Goal: Task Accomplishment & Management: Manage account settings

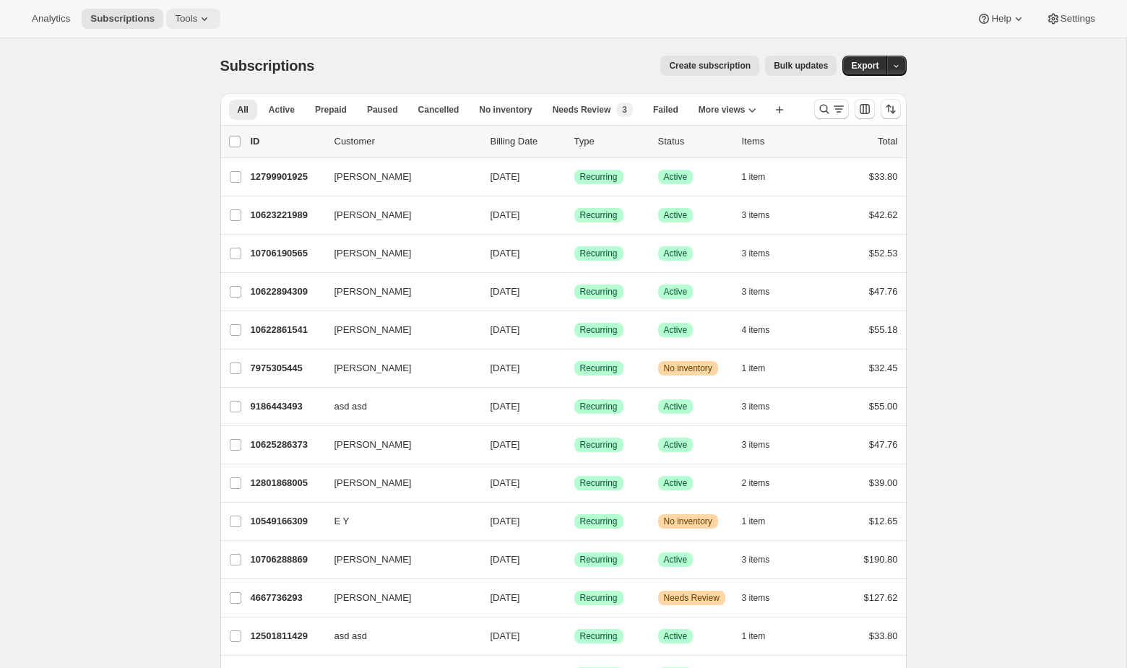
click at [192, 19] on span "Tools" at bounding box center [186, 19] width 22 height 12
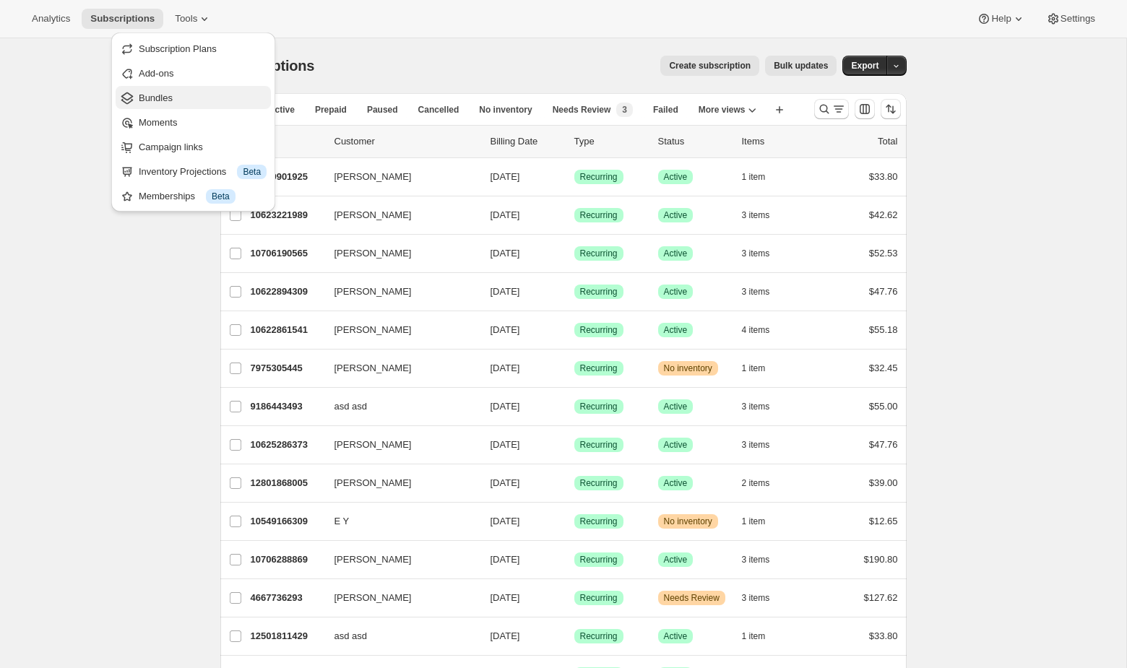
click at [170, 96] on span "Bundles" at bounding box center [156, 97] width 34 height 11
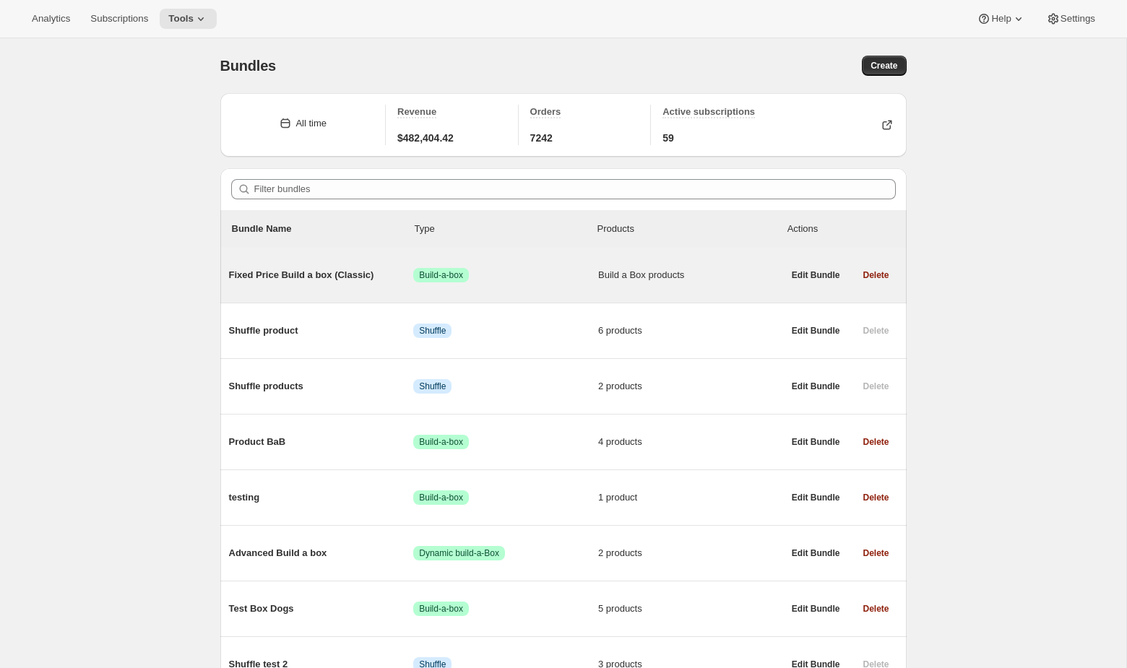
click at [533, 277] on span "Success Build-a-box" at bounding box center [505, 275] width 185 height 14
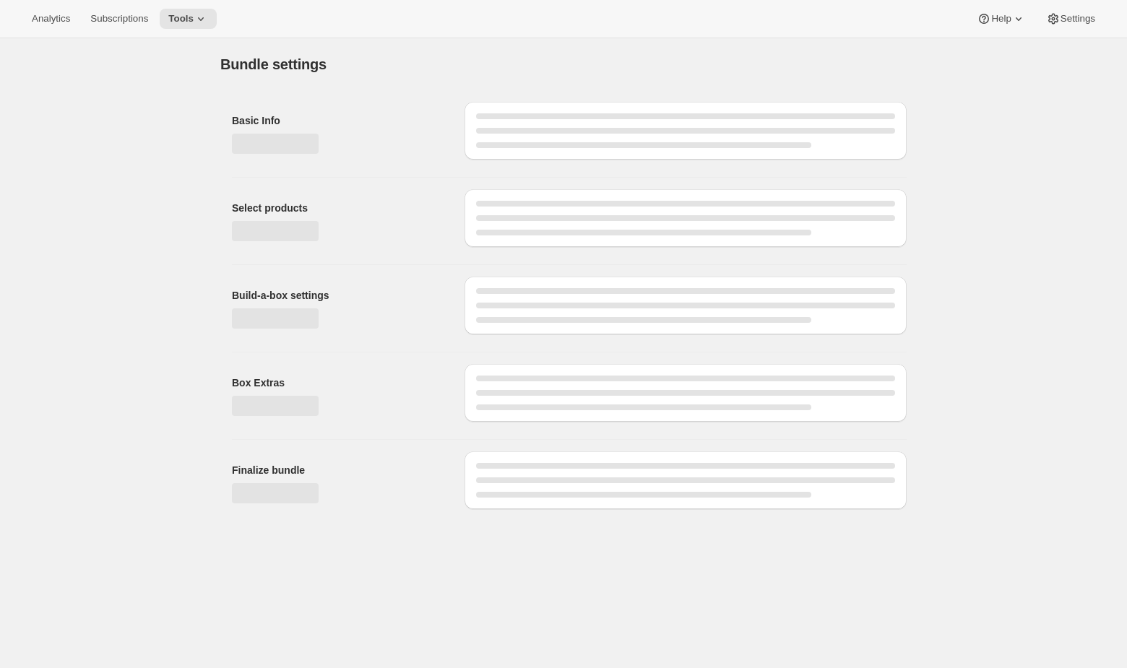
type input "Fixed Price Build a box (Classic)"
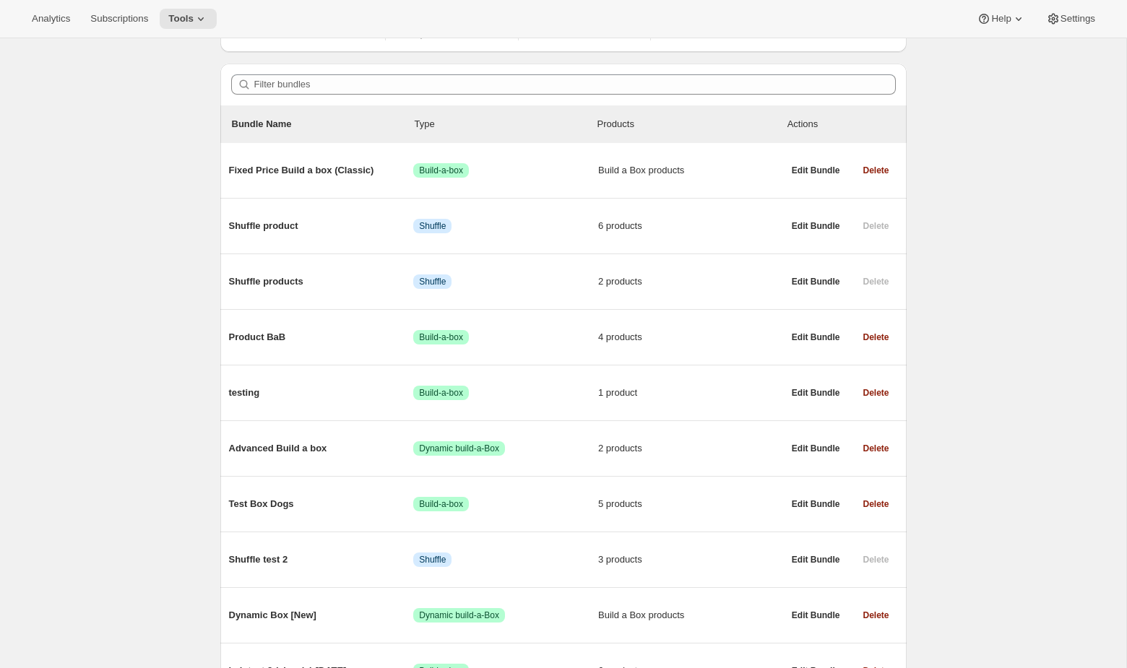
scroll to position [105, 0]
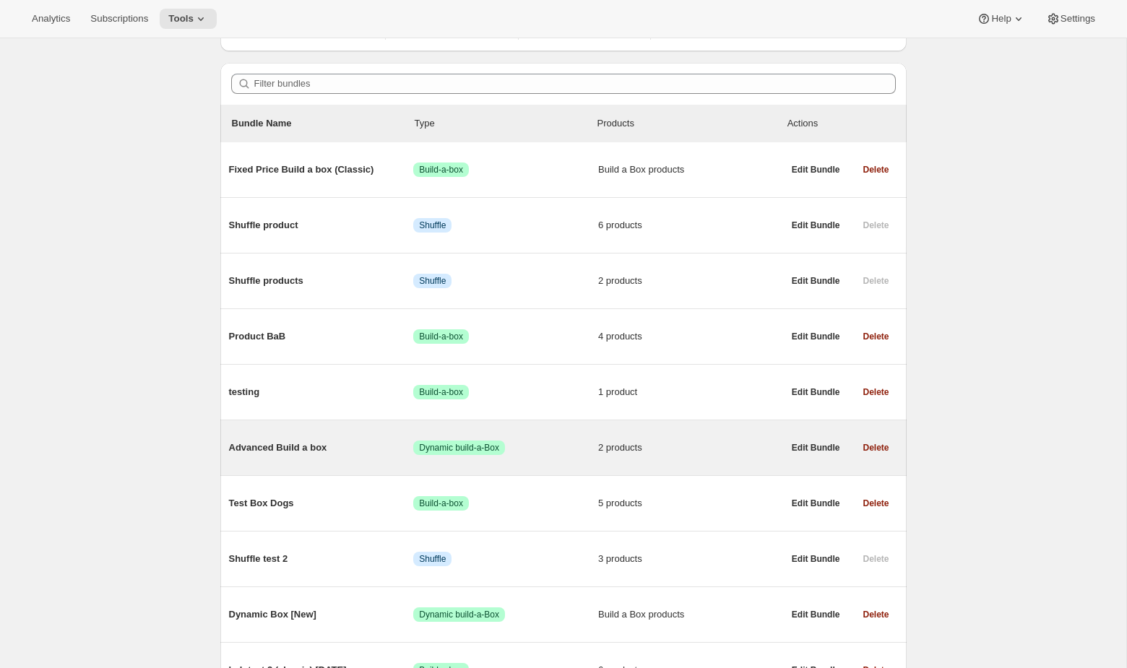
click at [496, 437] on div "Advanced Build a box Success Dynamic build-a-Box 2 products" at bounding box center [506, 448] width 554 height 38
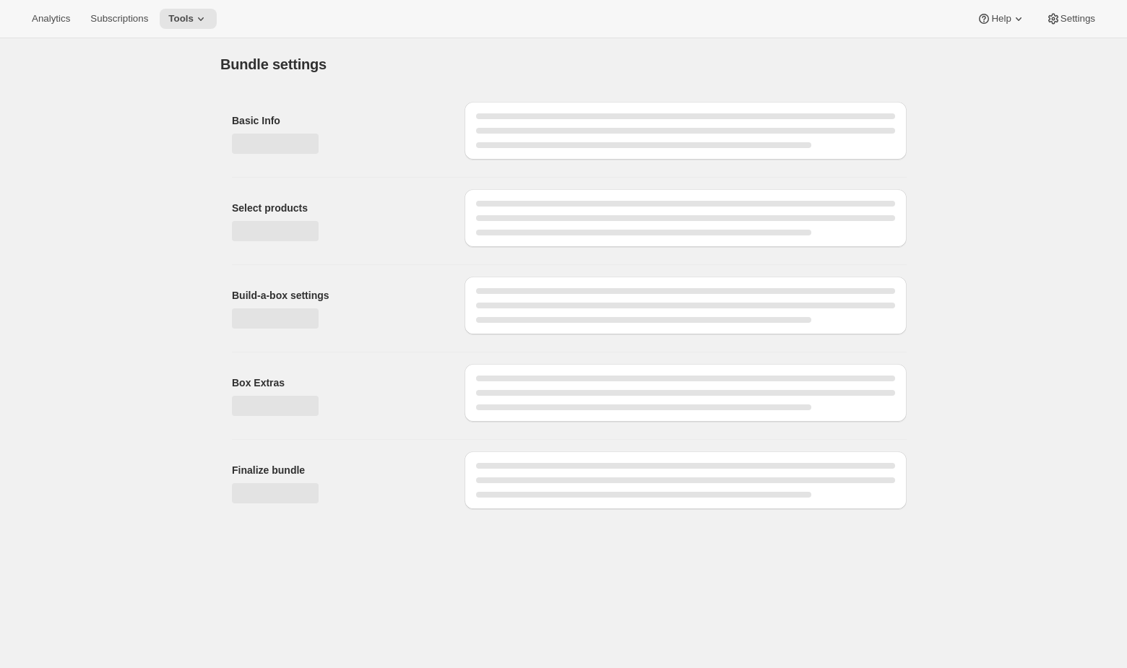
type input "Advanced Build a box"
radio input "true"
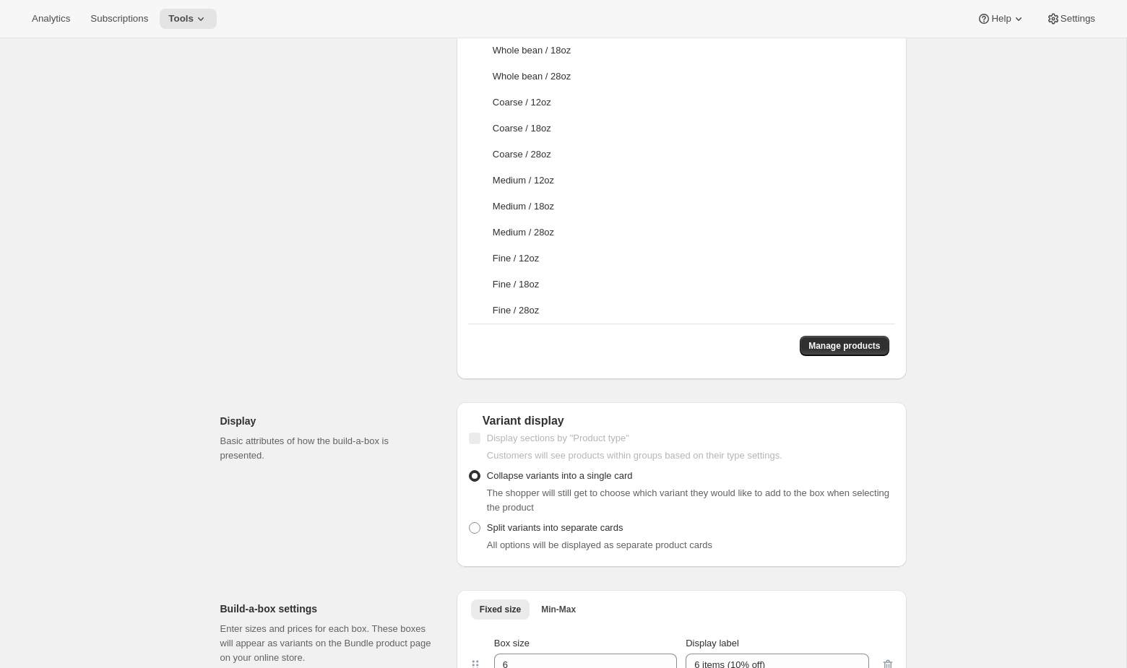
scroll to position [1850, 0]
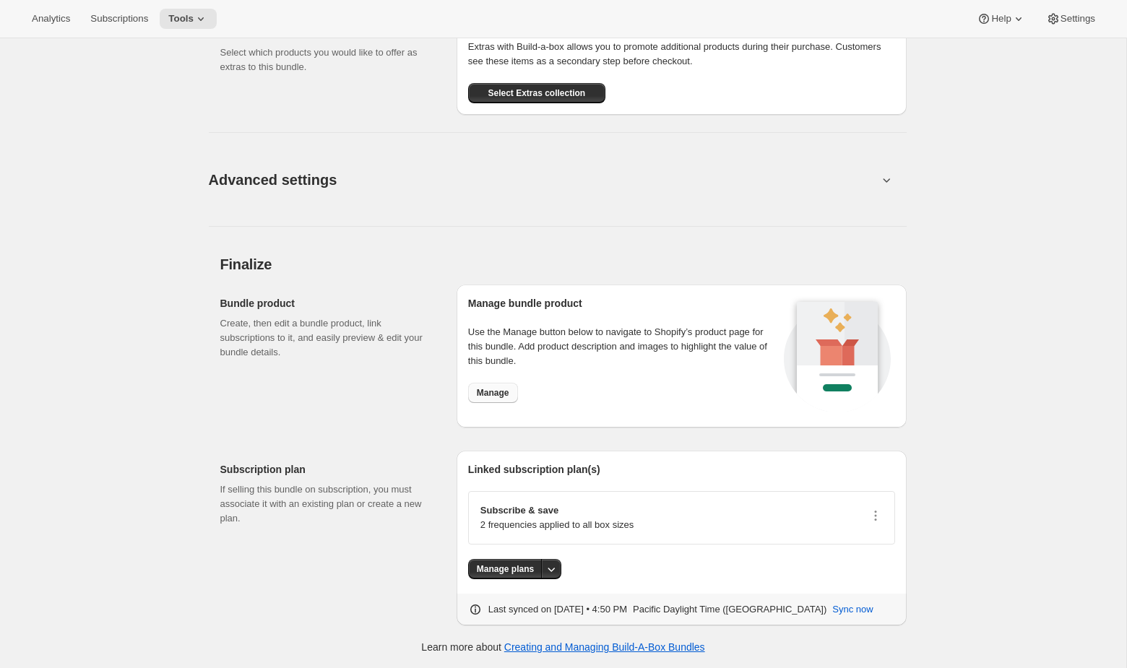
click at [497, 394] on span "Manage" at bounding box center [493, 393] width 33 height 12
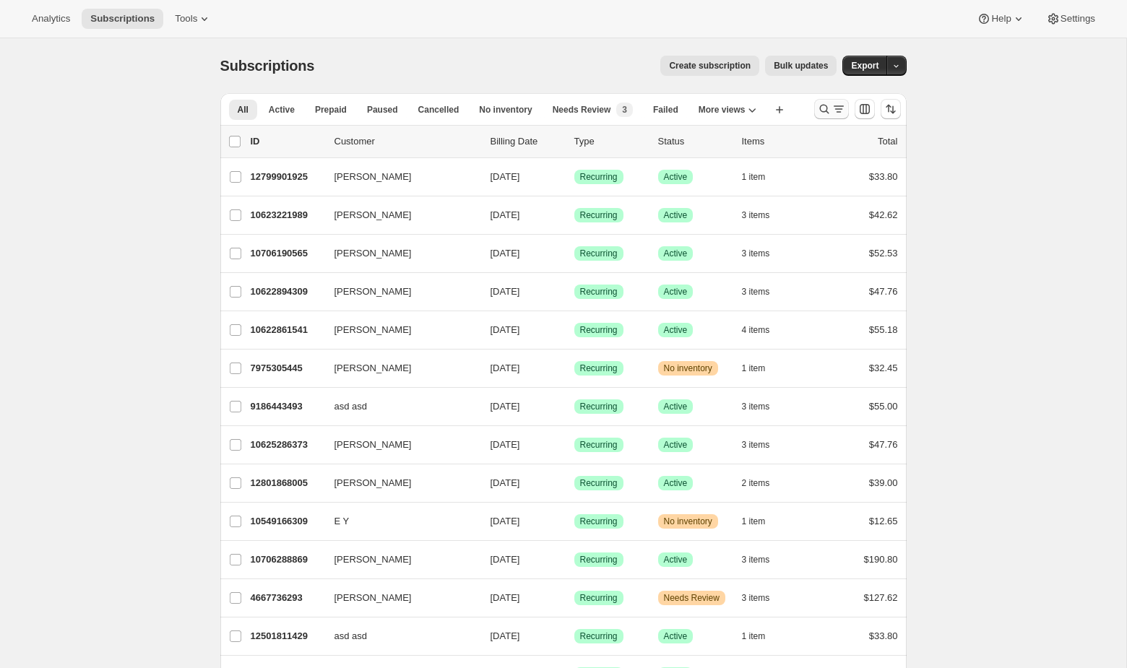
click at [826, 110] on icon "Search and filter results" at bounding box center [824, 109] width 14 height 14
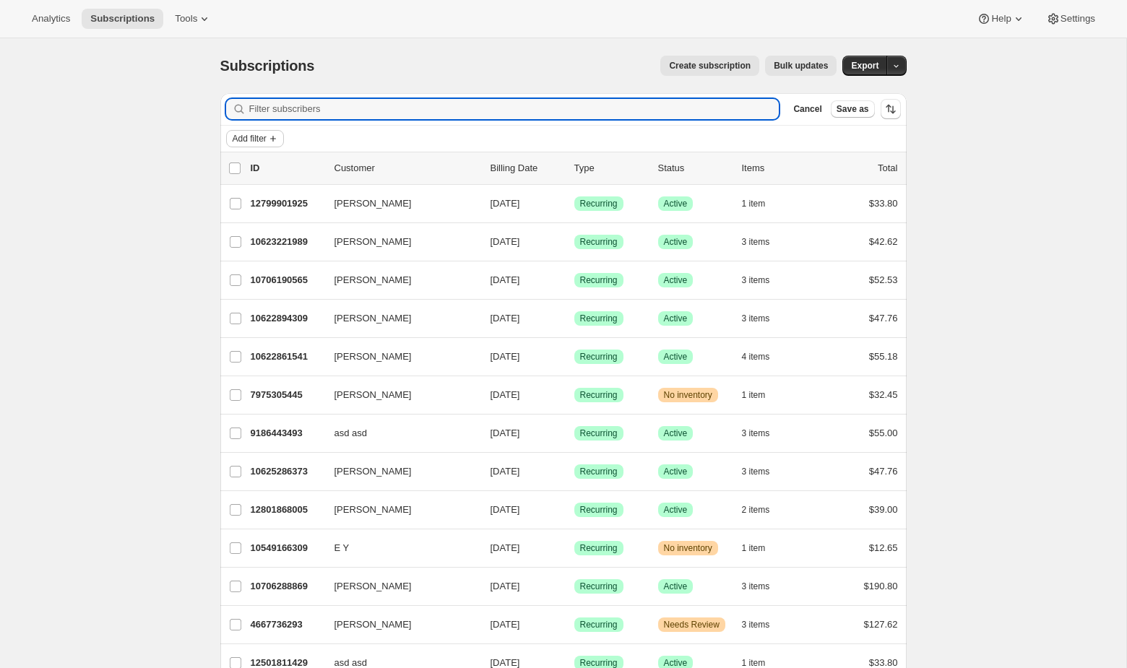
click at [267, 140] on span "Add filter" at bounding box center [250, 139] width 34 height 12
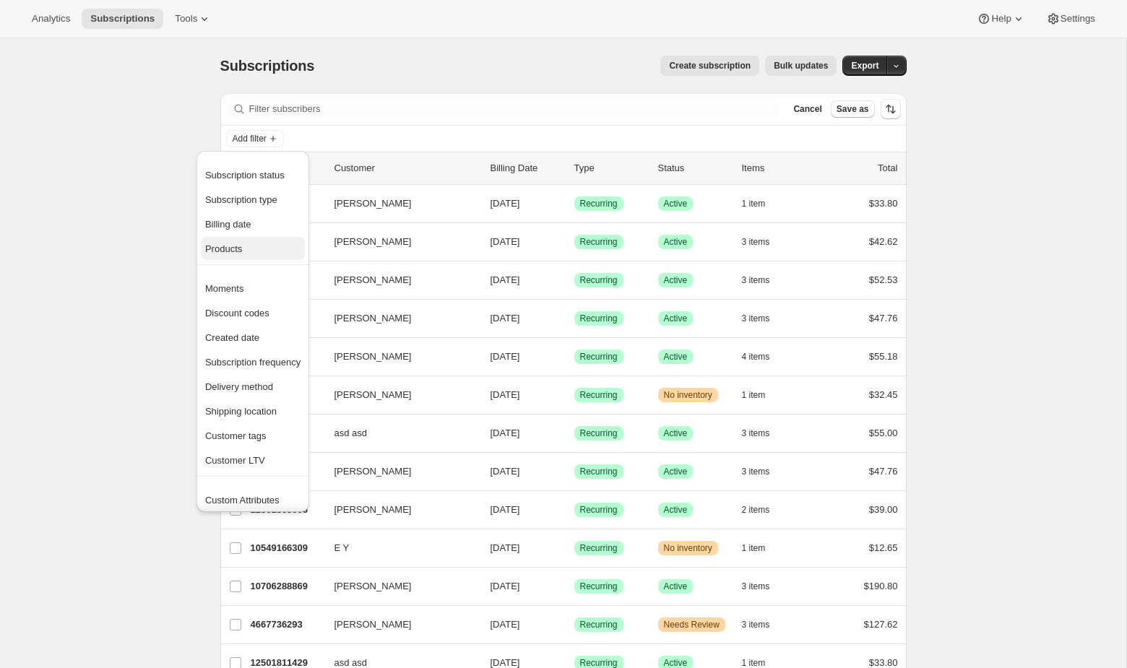
click at [249, 251] on span "Products" at bounding box center [252, 249] width 95 height 14
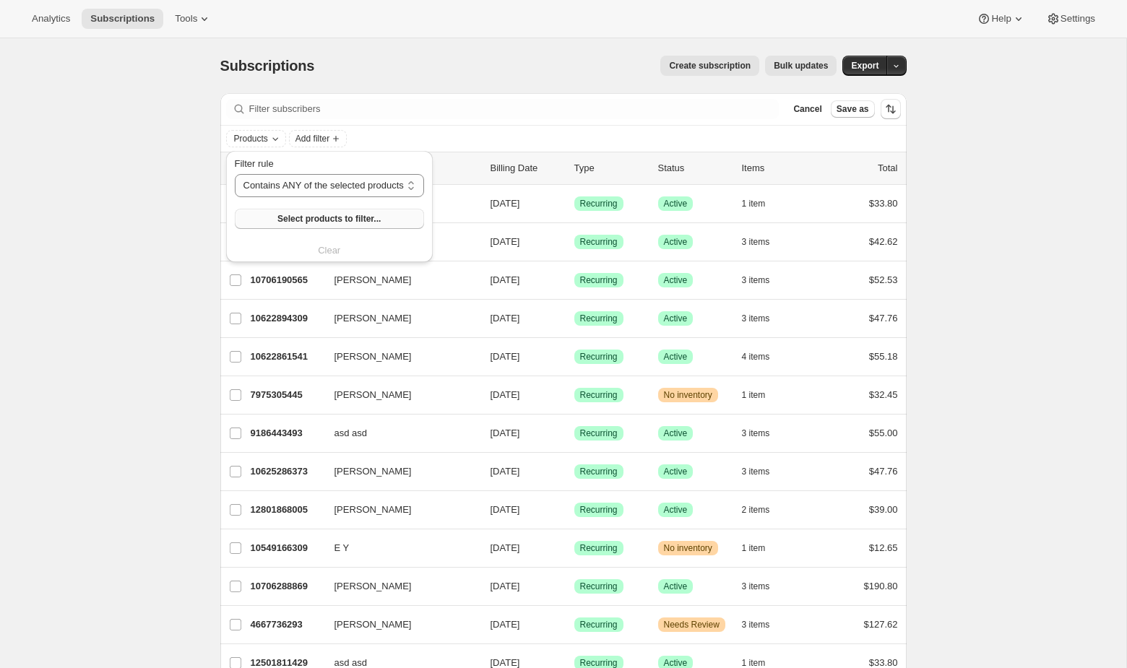
click at [296, 214] on span "Select products to filter..." at bounding box center [328, 219] width 103 height 12
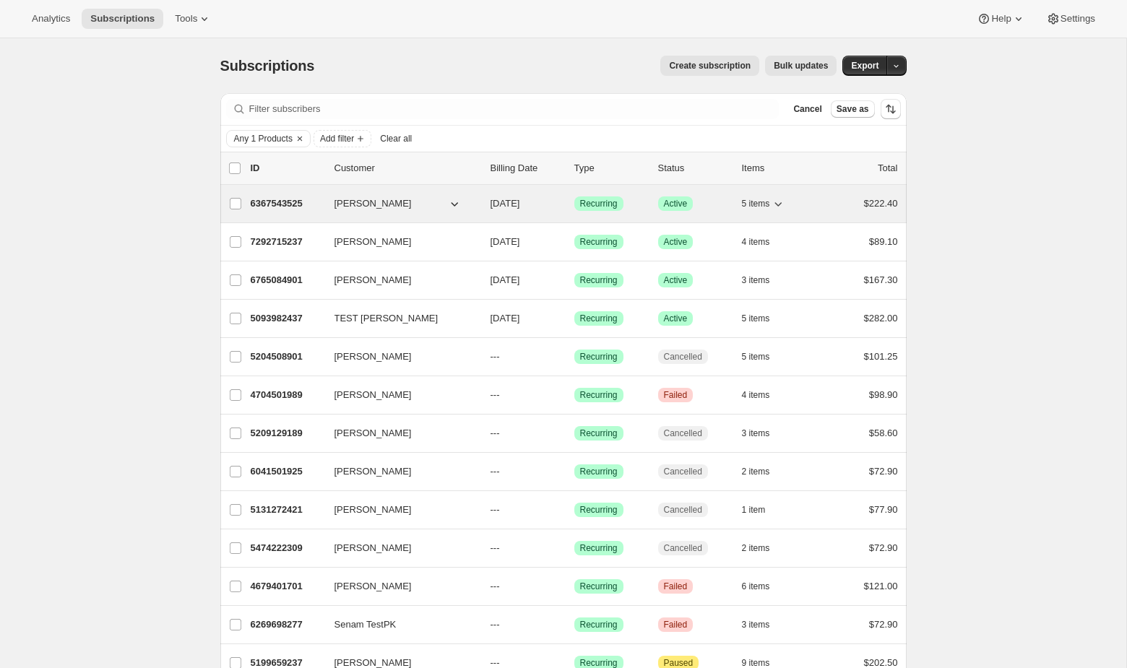
click at [819, 204] on div "6367543525 [PERSON_NAME] [DATE] Success Recurring Success Active 5 items $222.40" at bounding box center [574, 204] width 647 height 20
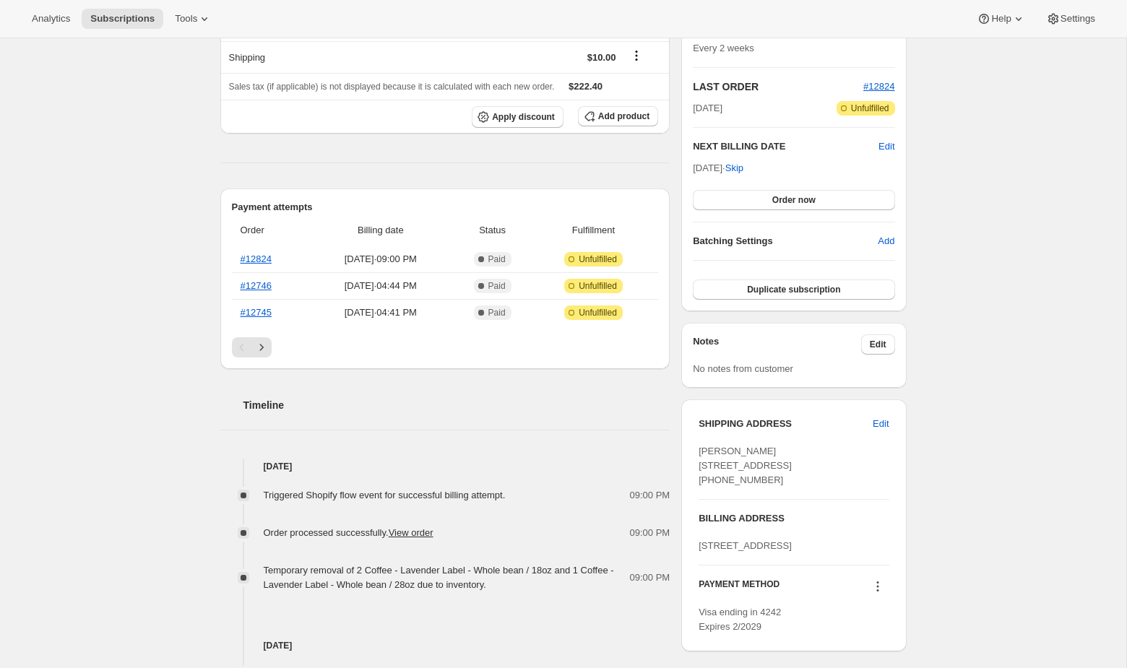
scroll to position [419, 0]
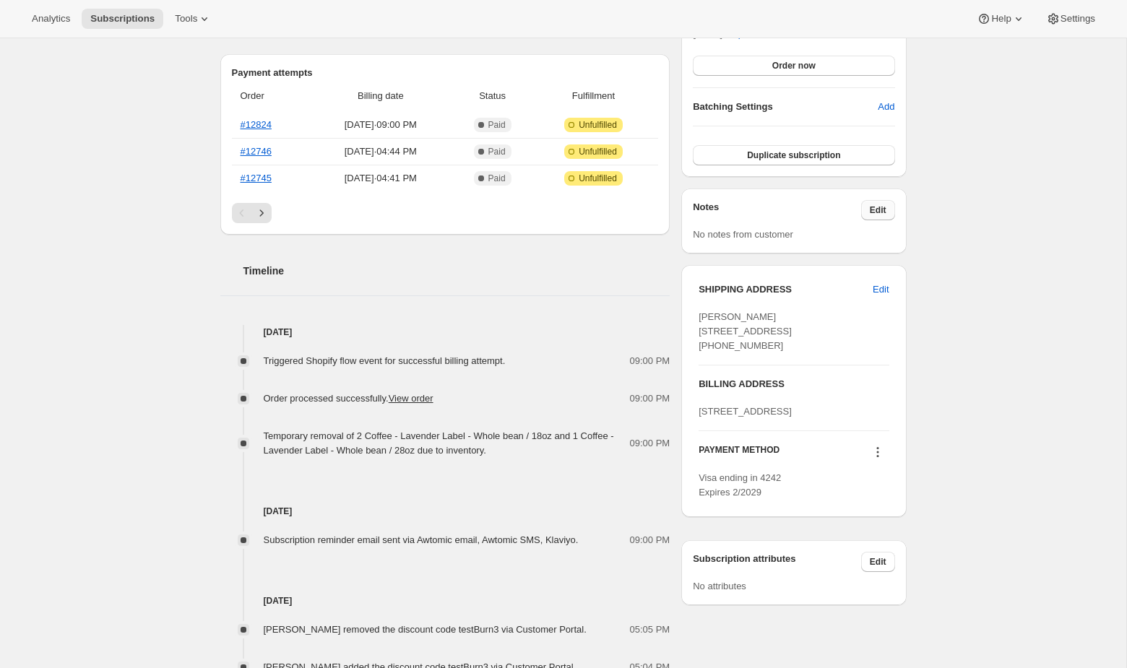
click at [883, 205] on span "Edit" at bounding box center [878, 210] width 17 height 12
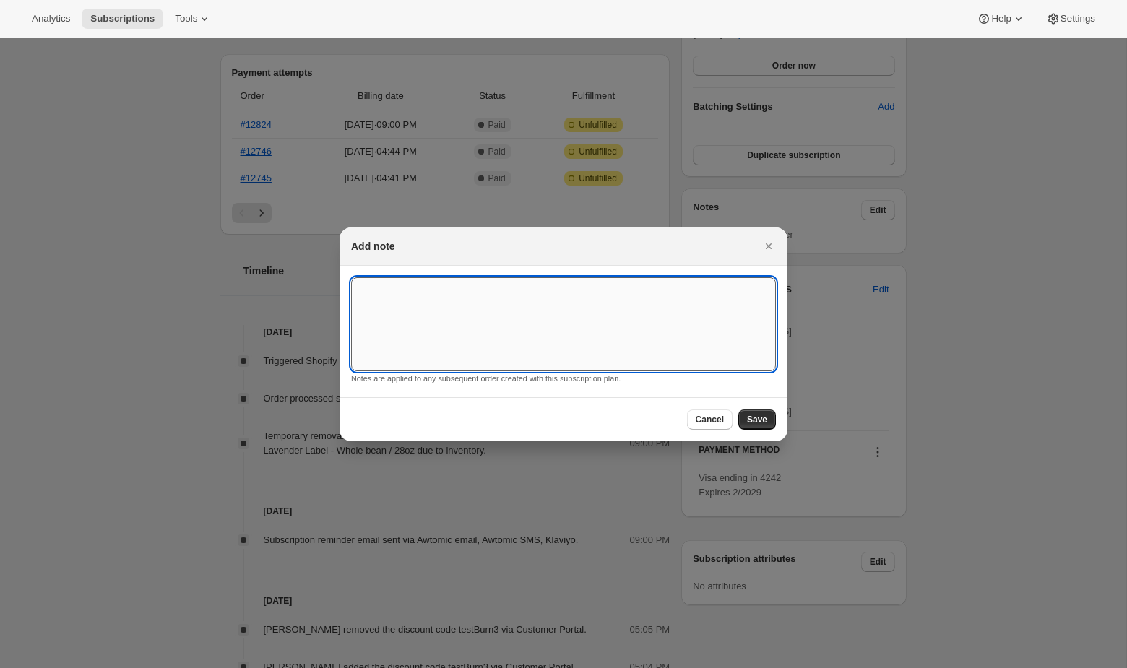
drag, startPoint x: 587, startPoint y: 283, endPoint x: 587, endPoint y: 301, distance: 17.3
click at [587, 284] on textarea ":rst:" at bounding box center [563, 324] width 425 height 94
type textarea "."
click at [751, 419] on span "Save" at bounding box center [757, 420] width 20 height 12
